Goal: Book appointment/travel/reservation

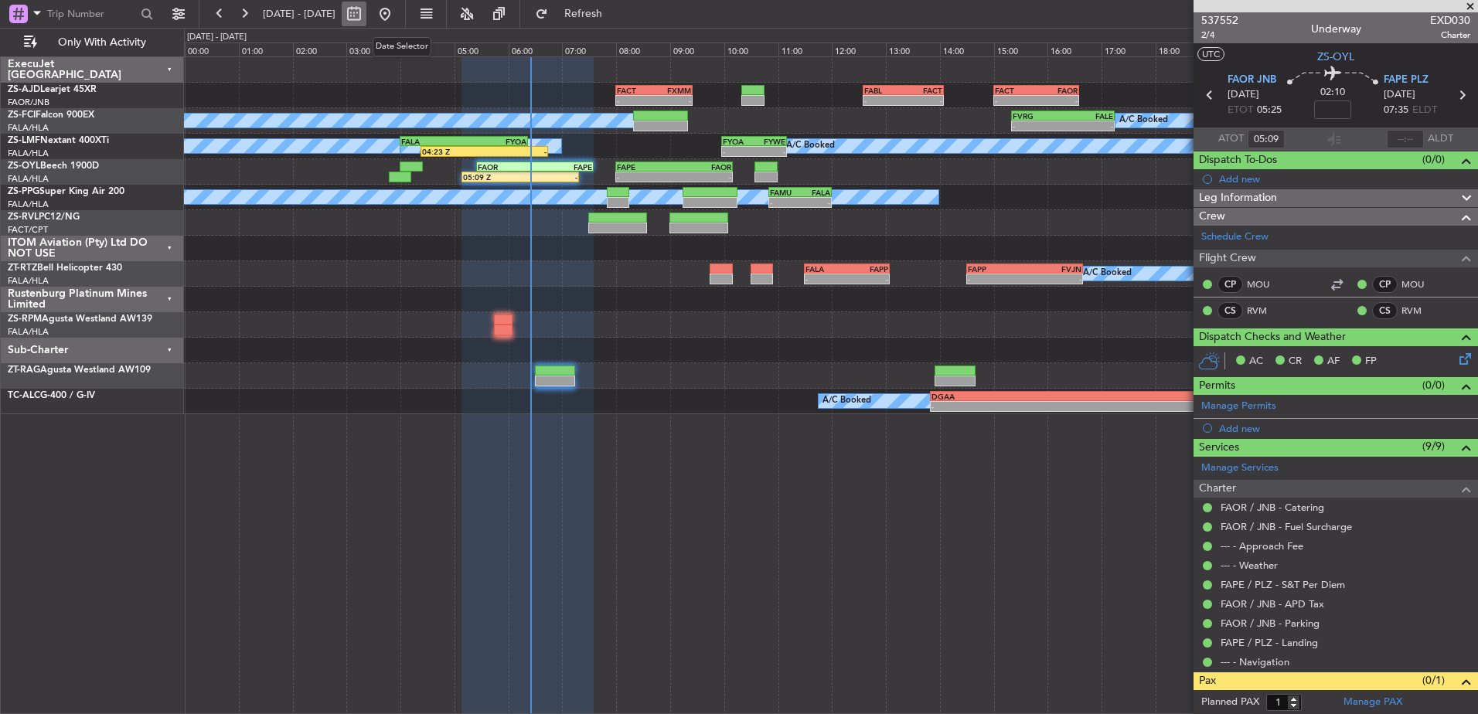
click at [366, 18] on button at bounding box center [354, 14] width 25 height 25
select select "10"
select select "2025"
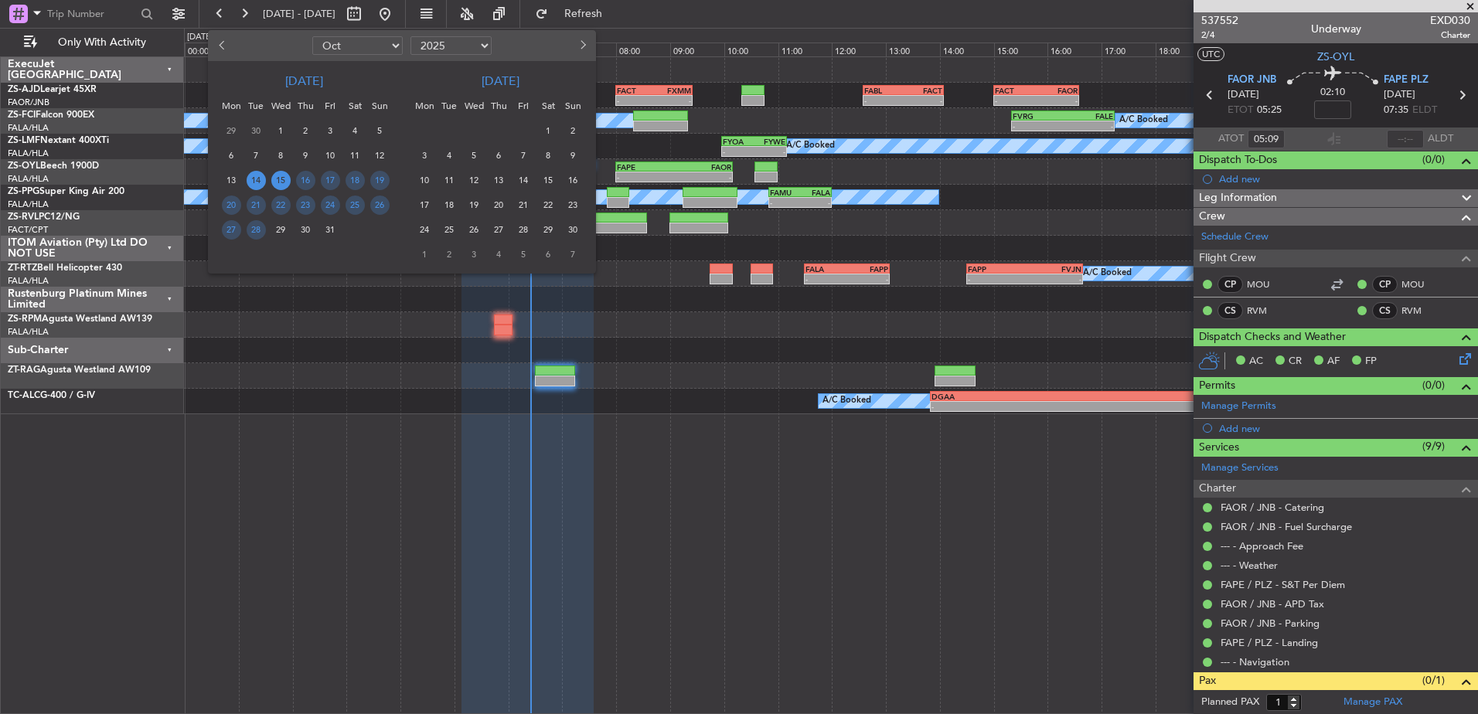
click at [281, 180] on span "15" at bounding box center [280, 180] width 19 height 19
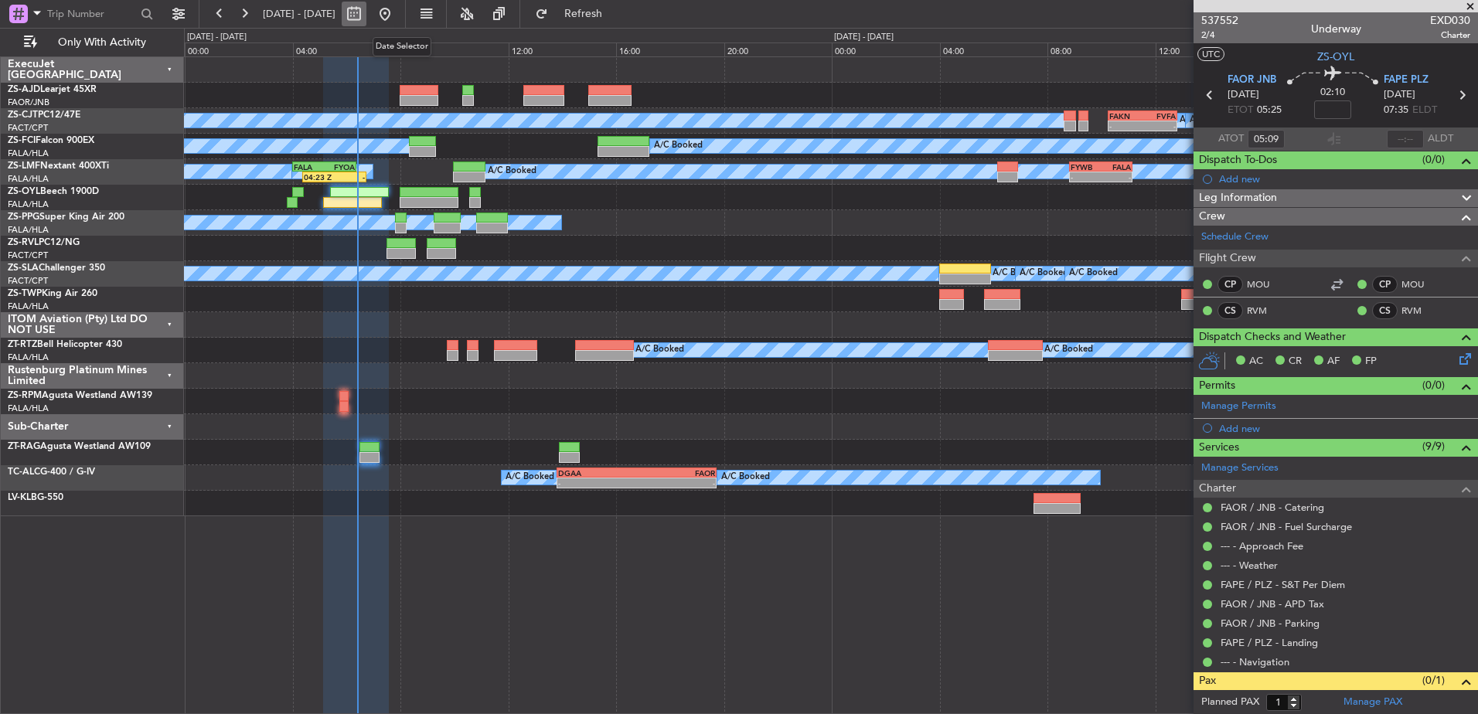
click at [366, 16] on button at bounding box center [354, 14] width 25 height 25
select select "10"
select select "2025"
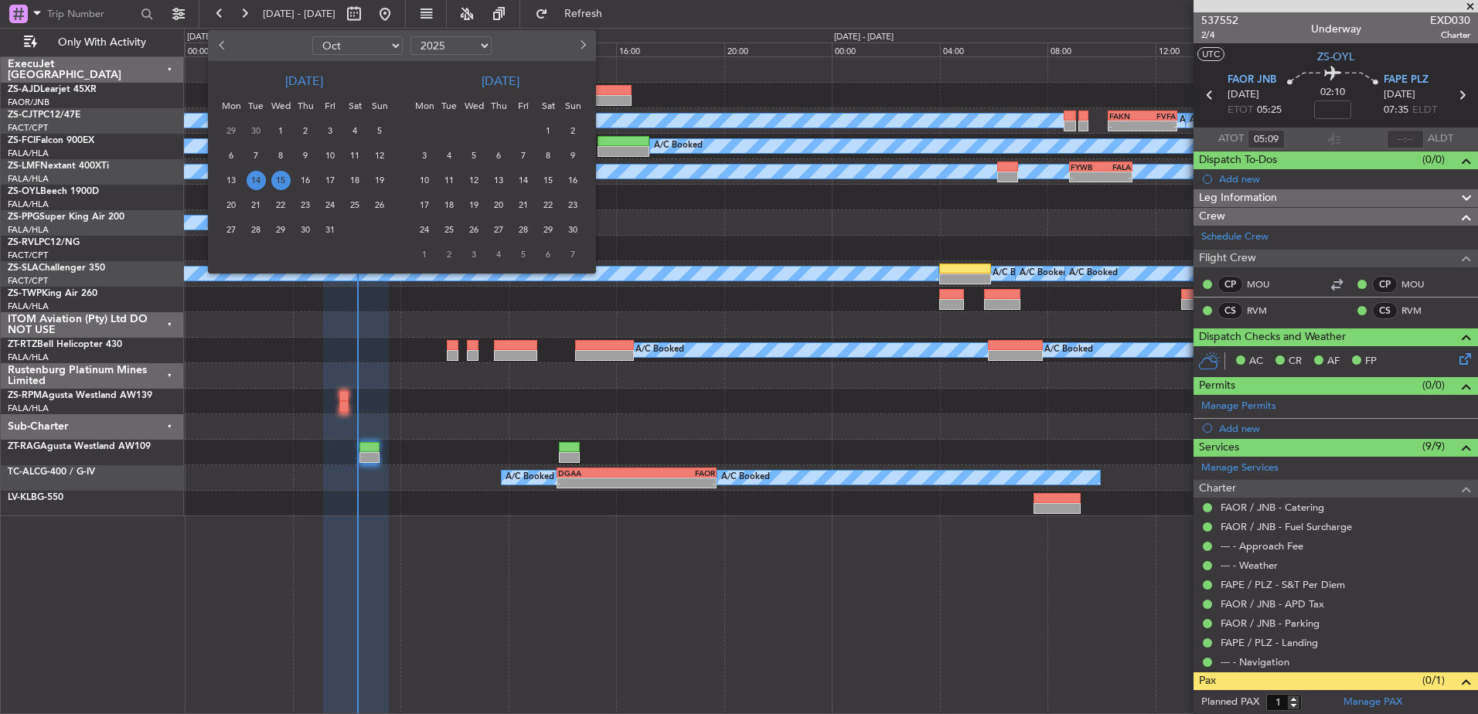
click at [280, 178] on span "15" at bounding box center [280, 180] width 19 height 19
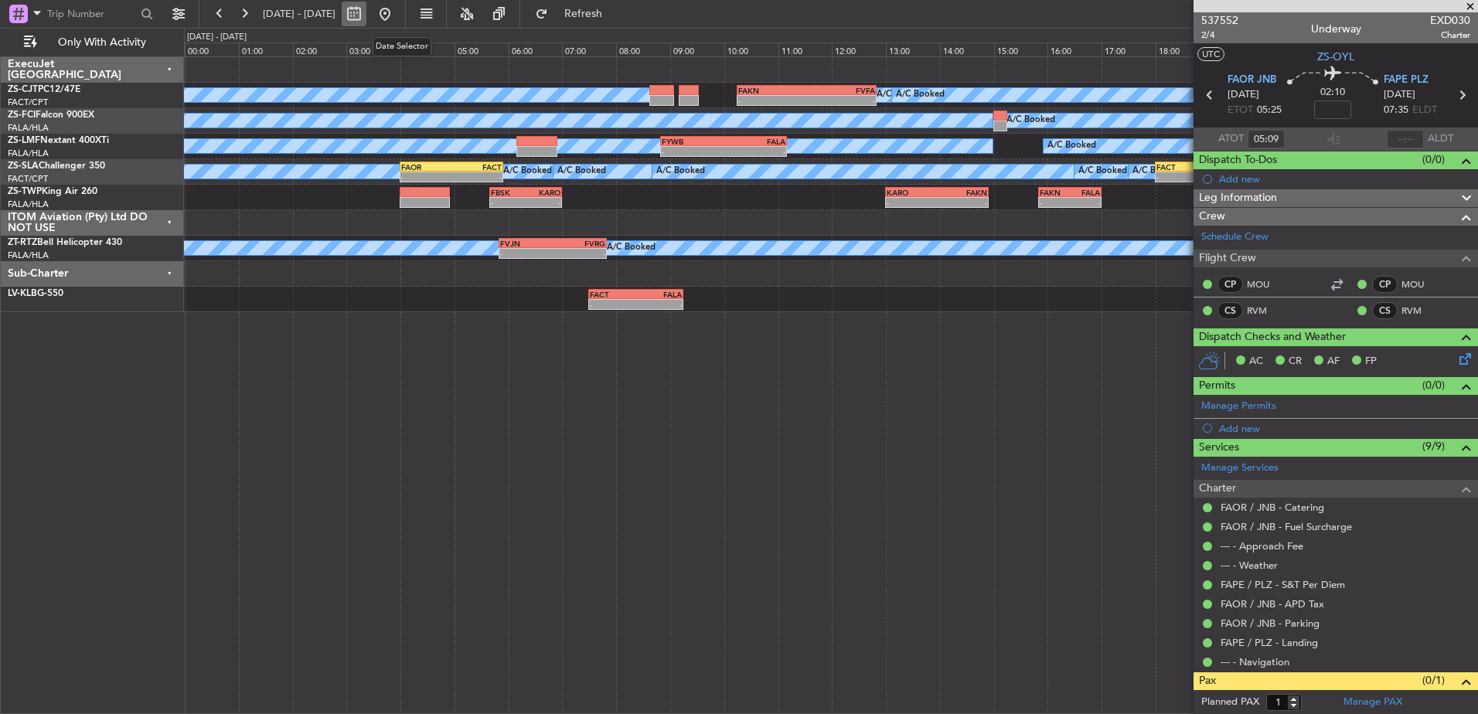
click at [366, 15] on button at bounding box center [354, 14] width 25 height 25
select select "10"
select select "2025"
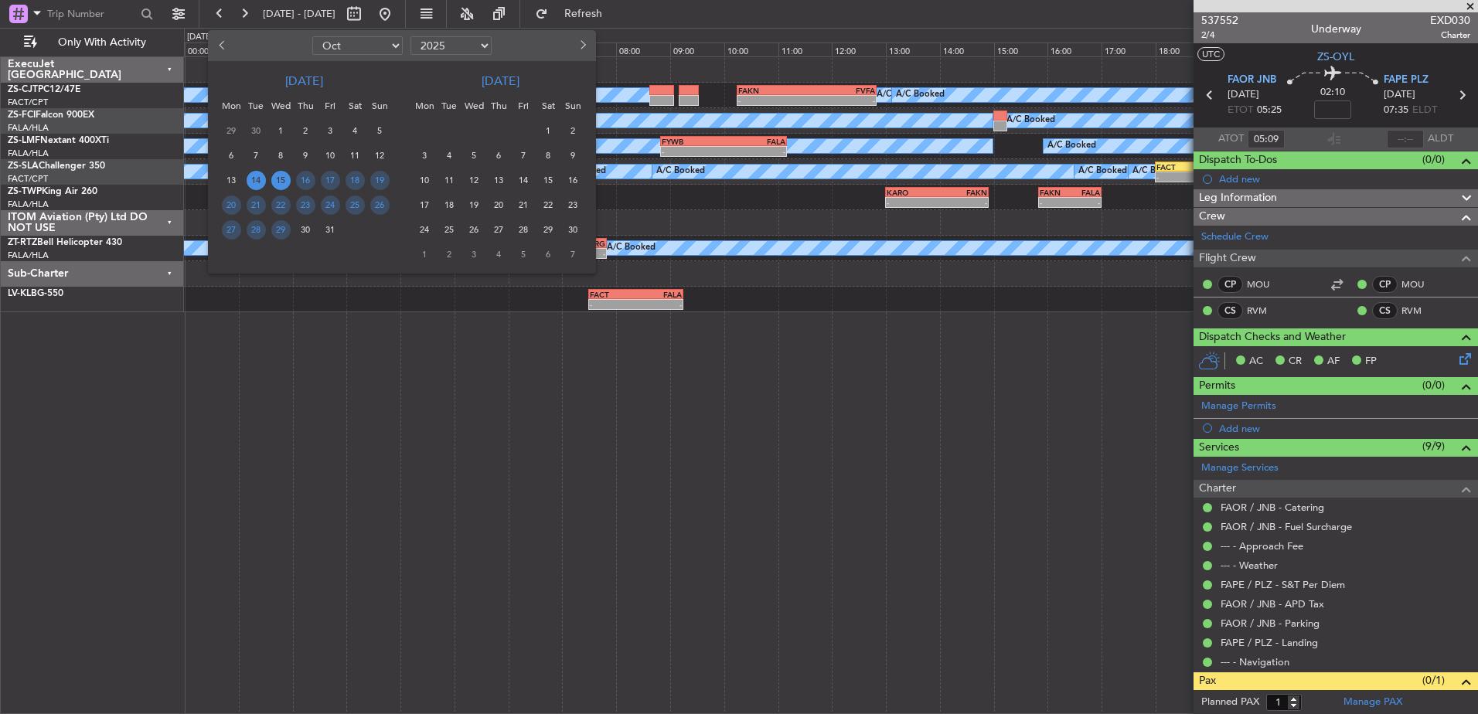
click at [260, 176] on span "14" at bounding box center [256, 180] width 19 height 19
click at [259, 179] on span "14" at bounding box center [256, 180] width 19 height 19
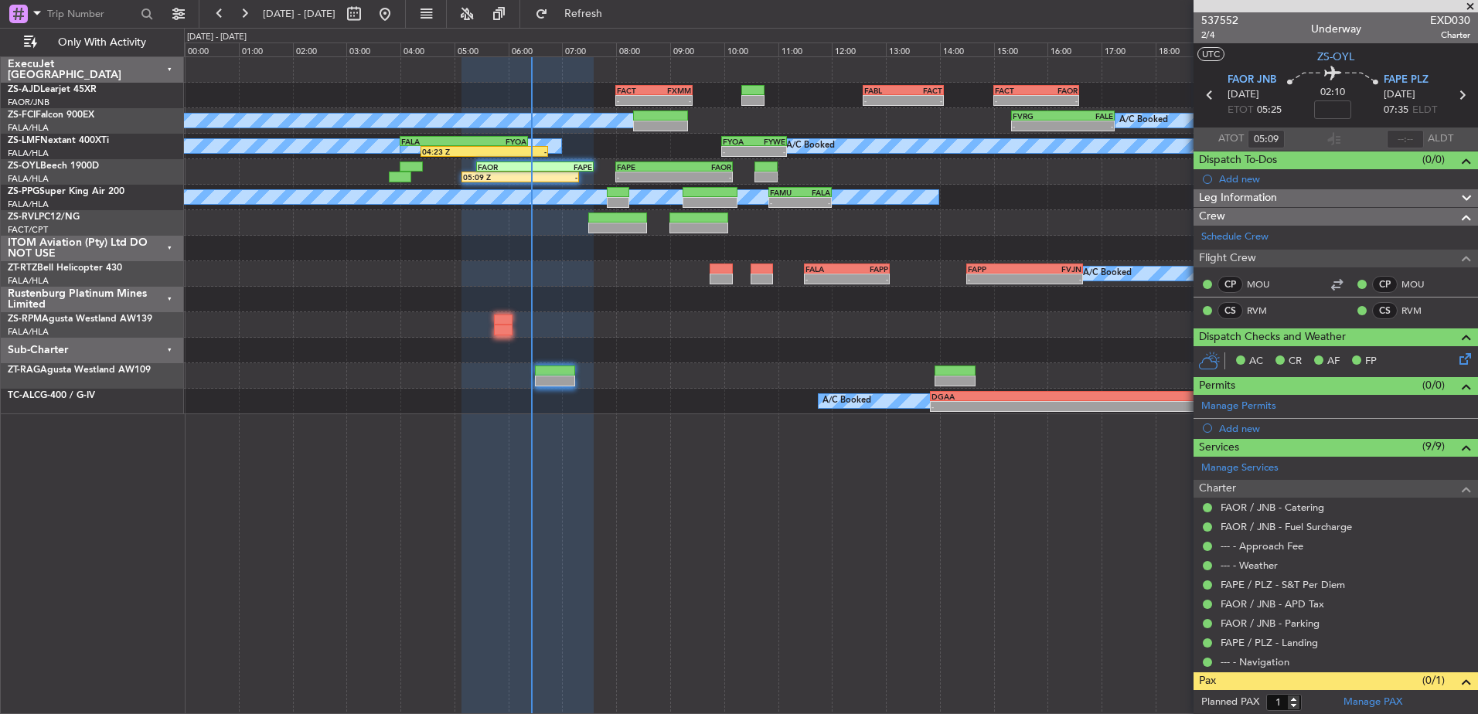
click at [1472, 5] on span at bounding box center [1469, 7] width 15 height 14
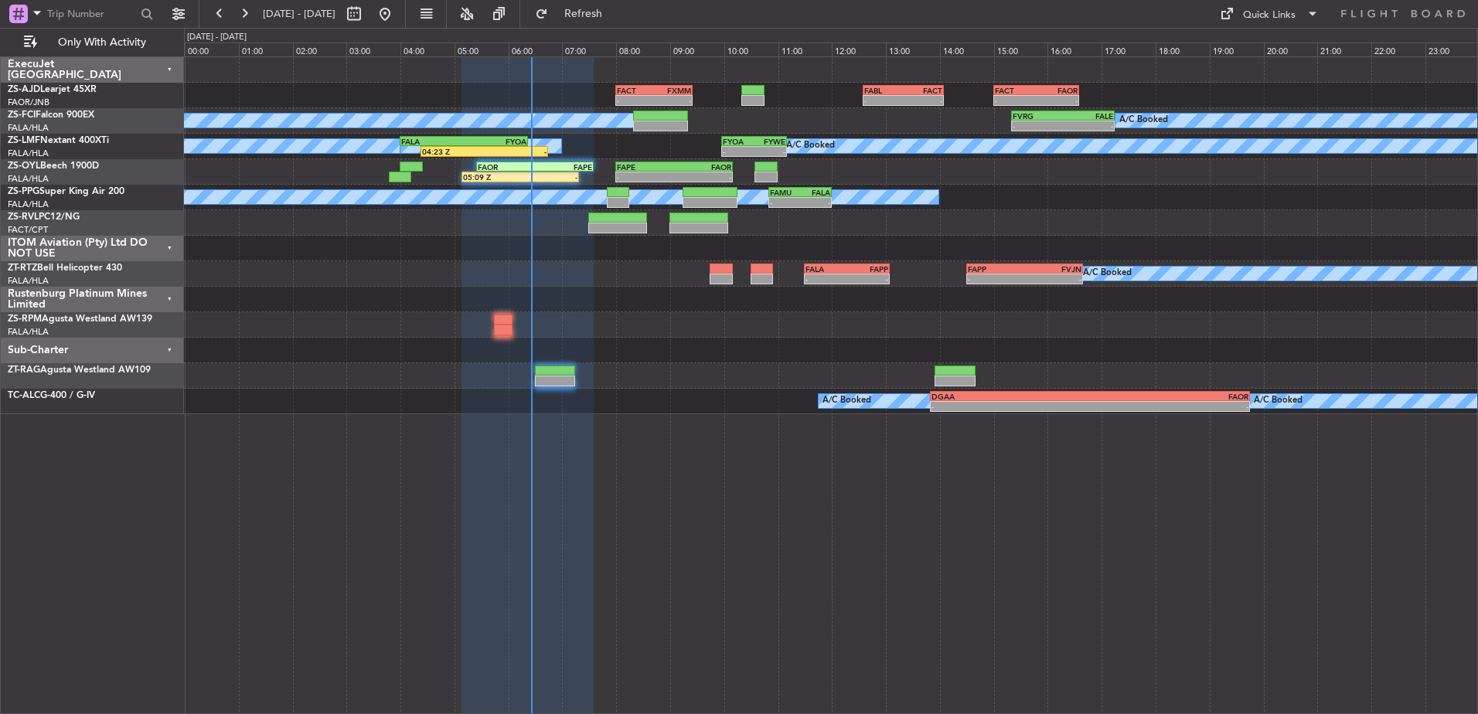
type input "0"
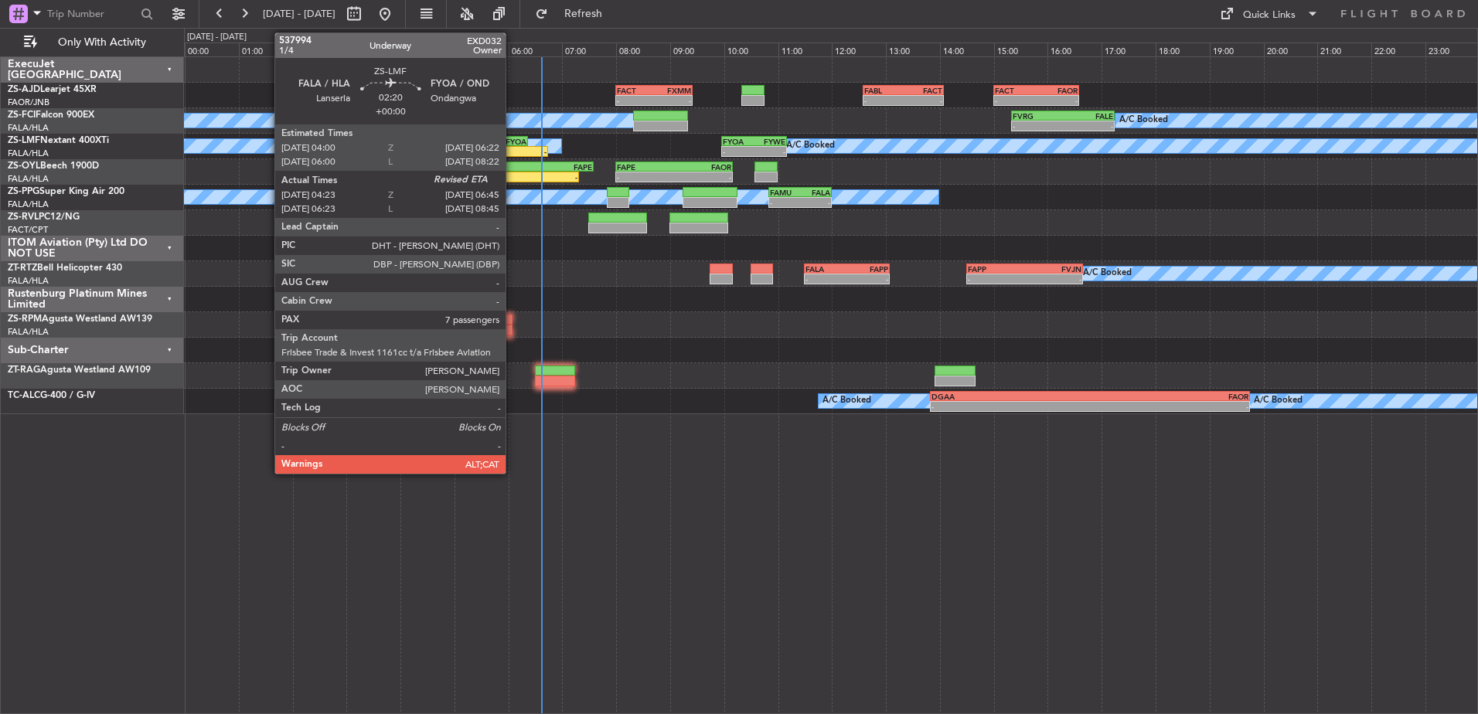
click at [512, 152] on div "-" at bounding box center [516, 151] width 63 height 9
